Goal: Transaction & Acquisition: Purchase product/service

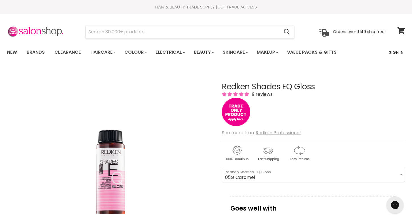
click at [397, 52] on link "Sign In" at bounding box center [396, 52] width 22 height 12
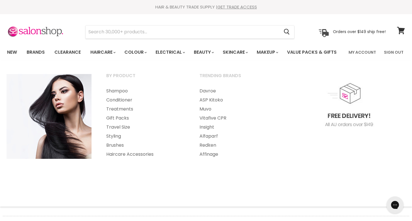
click at [117, 39] on section "Menu Cancel" at bounding box center [206, 29] width 412 height 30
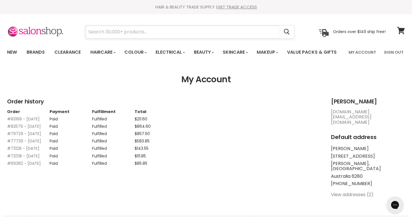
click at [117, 34] on input "Search" at bounding box center [181, 31] width 193 height 13
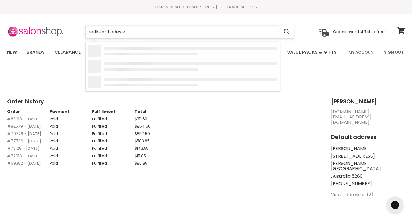
type input "redken shades ew"
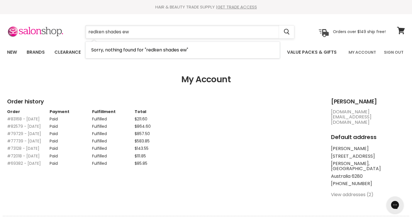
click at [132, 35] on input "redken shades ew" at bounding box center [181, 31] width 193 height 13
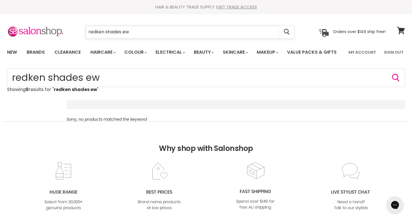
click at [132, 31] on input "redken shades ew" at bounding box center [181, 31] width 193 height 13
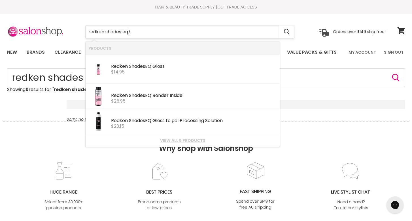
type input "redken shades eq"
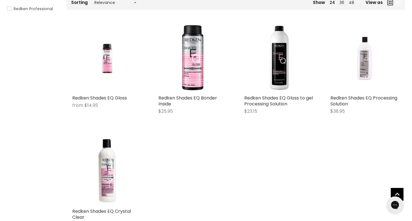
scroll to position [109, 0]
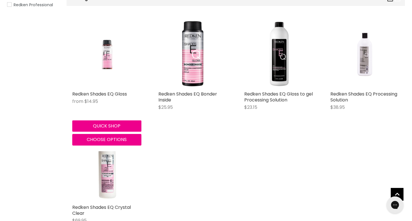
click at [112, 80] on img "Main content" at bounding box center [107, 54] width 46 height 69
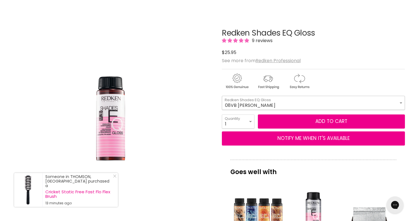
click at [269, 110] on select "08VB Violet Frost 05V Cosmic Violet 06VB Violet Lagoon 04NA Storm Cloud 06NA Gr…" at bounding box center [313, 103] width 183 height 14
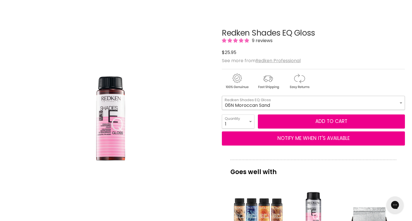
click at [222, 110] on select "08VB Violet Frost 05V Cosmic Violet 06VB Violet Lagoon 04NA Storm Cloud 06NA Gr…" at bounding box center [313, 103] width 183 height 14
click at [321, 110] on select "08VB Violet Frost 05V Cosmic Violet 06VB Violet Lagoon 04NA Storm Cloud 06NA Gr…" at bounding box center [313, 103] width 183 height 14
click at [222, 110] on select "08VB Violet Frost 05V Cosmic Violet 06VB Violet Lagoon 04NA Storm Cloud 06NA Gr…" at bounding box center [313, 103] width 183 height 14
select select "07P Mother of Pearl"
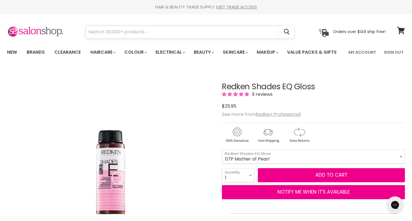
click at [122, 29] on input "Search" at bounding box center [181, 31] width 193 height 13
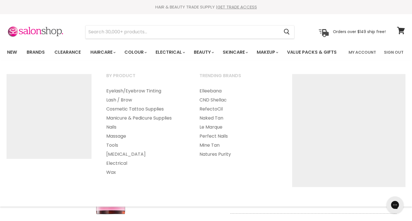
click at [305, 61] on ul "New Brands Clearance Haircare" at bounding box center [173, 52] width 340 height 16
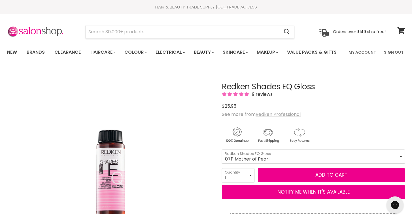
click at [276, 118] on u "Redken Professional" at bounding box center [277, 114] width 45 height 7
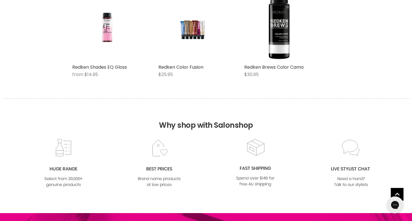
scroll to position [659, 0]
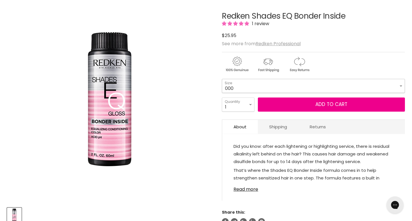
click at [331, 93] on select "000 09N Café Au Lait 09P Opal Glow 09T Chrome 09V Platinum Ice 10N Delicate Nat…" at bounding box center [313, 86] width 183 height 14
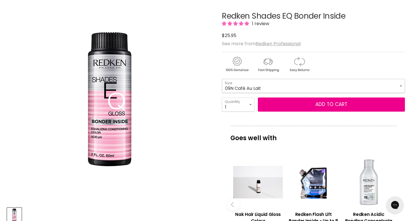
click at [222, 93] on select "000 09N Café Au Lait 09P Opal Glow 09T Chrome 09V Platinum Ice 10N Delicate Nat…" at bounding box center [313, 86] width 183 height 14
select select "09N Café Au Lait"
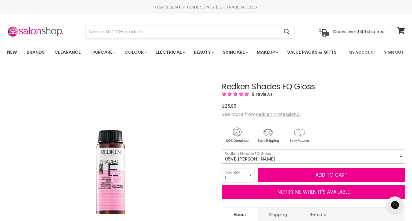
click at [275, 164] on select "08VB [PERSON_NAME] 05V Cosmic Violet 06VB [GEOGRAPHIC_DATA] 04NA Storm Cloud 06…" at bounding box center [313, 157] width 183 height 14
click at [222, 164] on select "08VB [PERSON_NAME] 05V Cosmic Violet 06VB [GEOGRAPHIC_DATA] 04NA Storm Cloud 06…" at bounding box center [313, 157] width 183 height 14
select select "07P Mother of Pearl"
